Goal: Check status

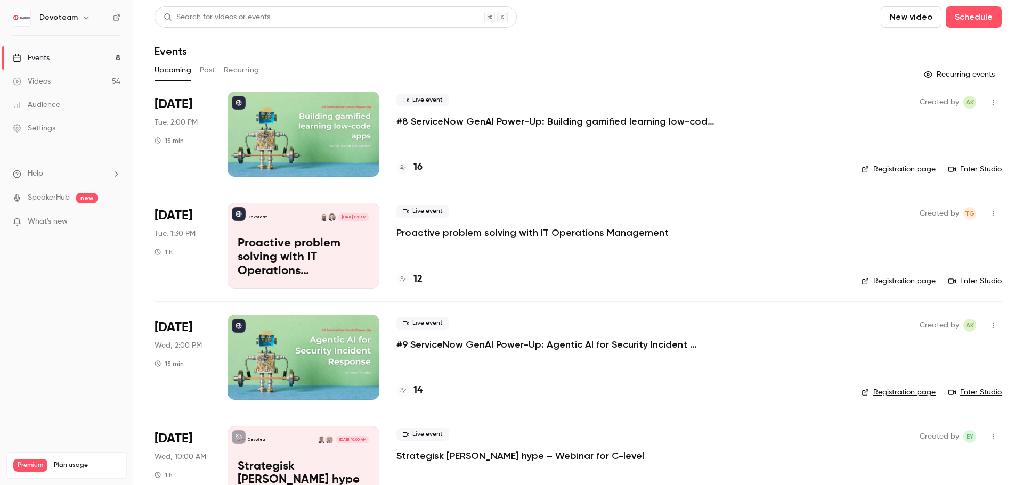
drag, startPoint x: 207, startPoint y: 71, endPoint x: 232, endPoint y: 81, distance: 27.5
click at [207, 71] on button "Past" at bounding box center [207, 70] width 15 height 17
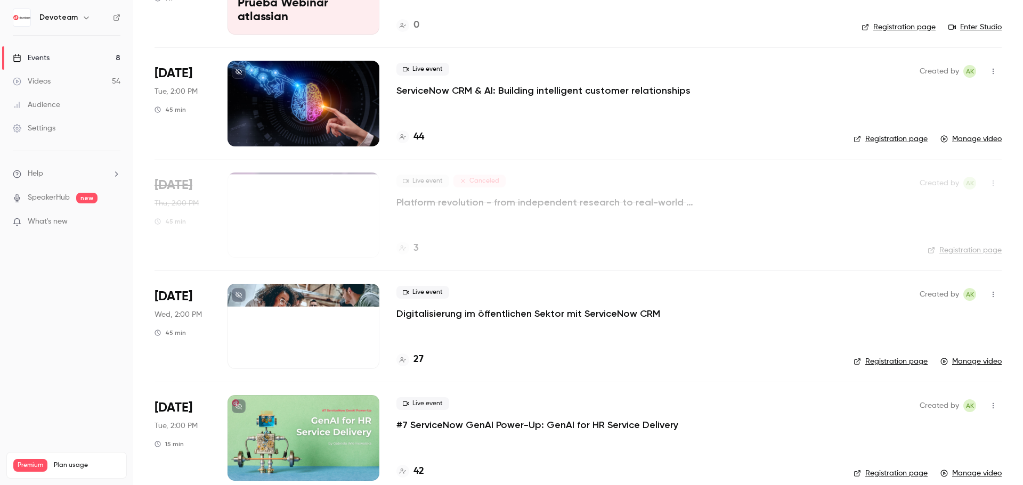
scroll to position [160, 0]
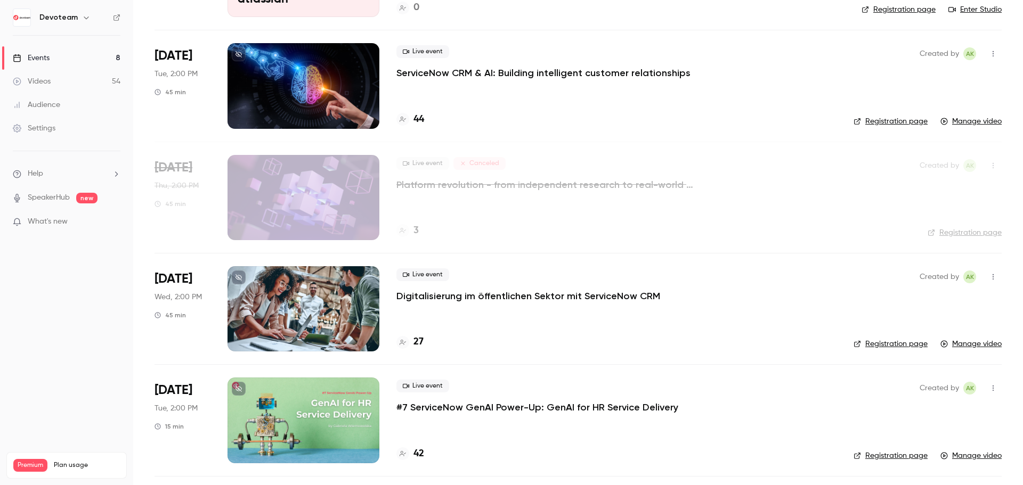
click at [989, 275] on icon "button" at bounding box center [993, 276] width 9 height 7
click at [606, 296] on div at bounding box center [511, 242] width 1023 height 485
click at [331, 327] on div at bounding box center [303, 308] width 152 height 85
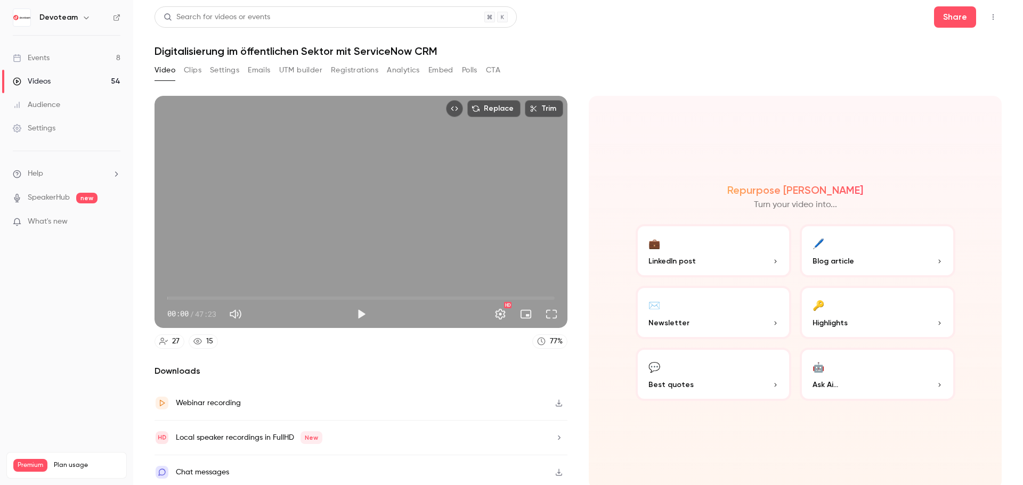
scroll to position [2, 0]
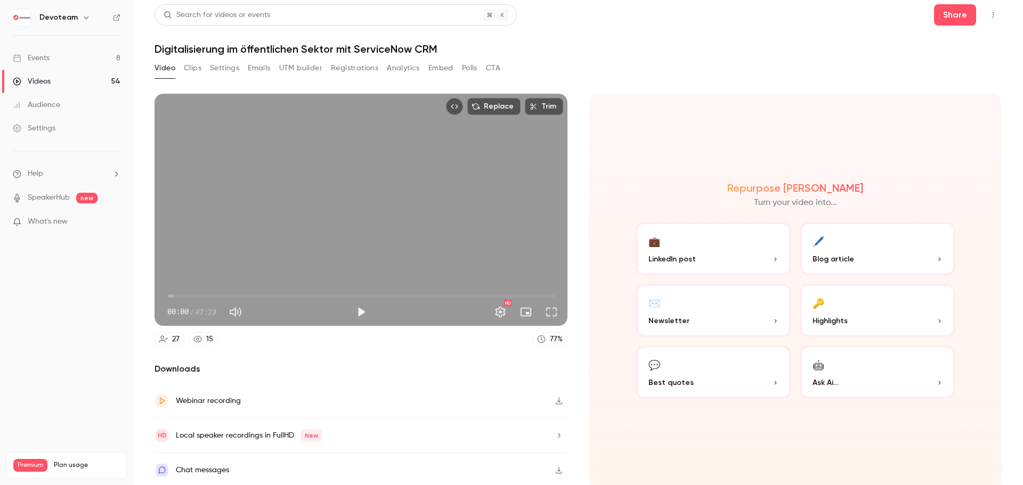
click at [202, 340] on link "15" at bounding box center [203, 339] width 29 height 14
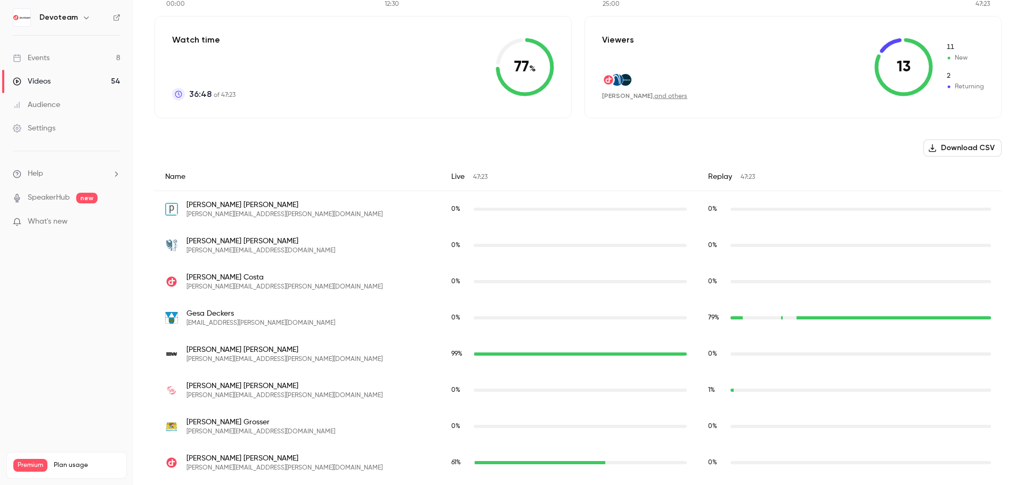
scroll to position [302, 0]
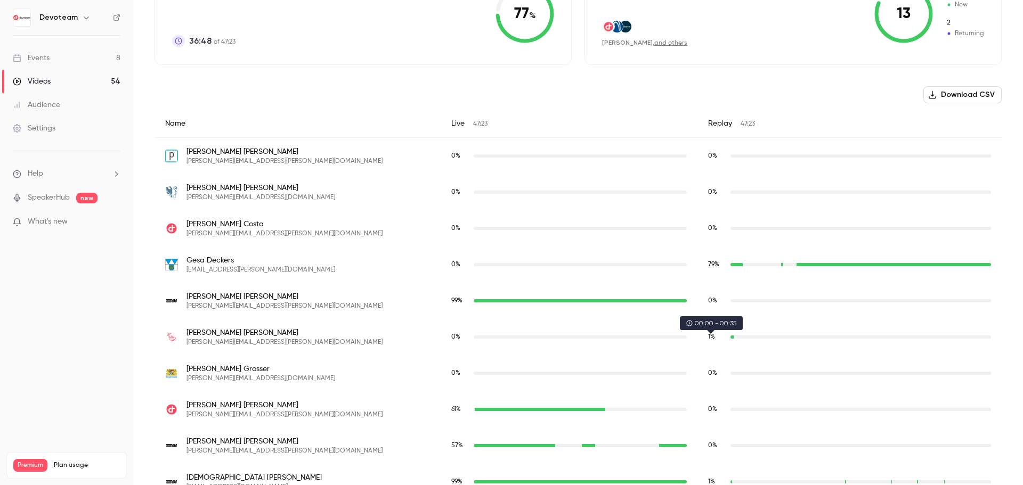
click at [730, 338] on div "frank.fleischhauer@freiburg.de" at bounding box center [731, 337] width 3 height 3
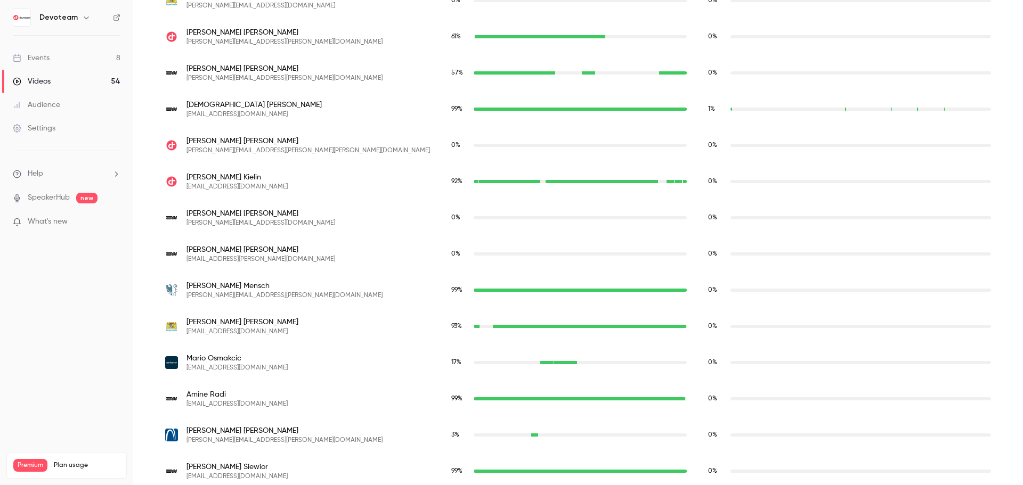
scroll to position [888, 0]
